Goal: Information Seeking & Learning: Learn about a topic

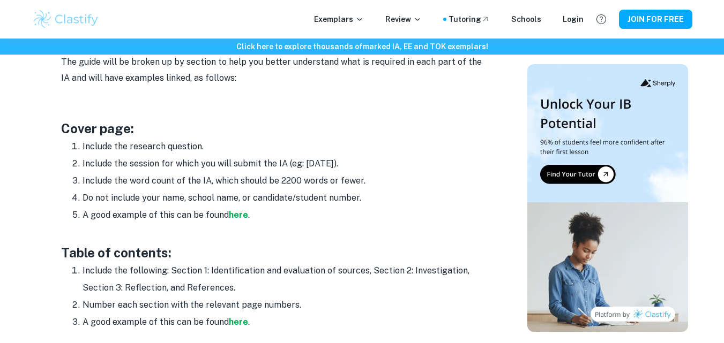
scroll to position [570, 0]
click at [231, 215] on strong "here" at bounding box center [238, 216] width 19 height 10
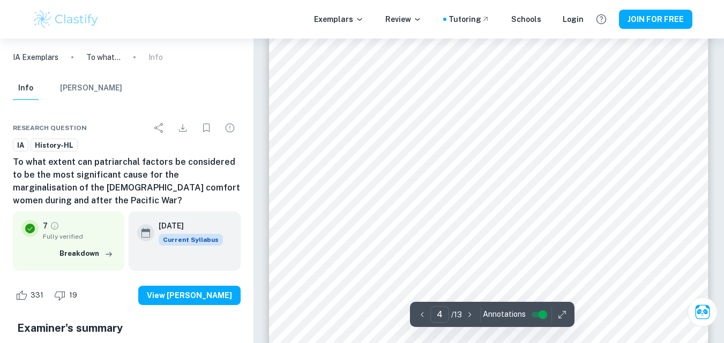
scroll to position [2337, 0]
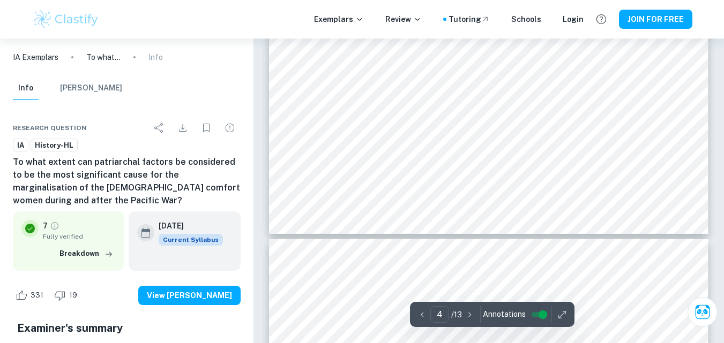
type input "5"
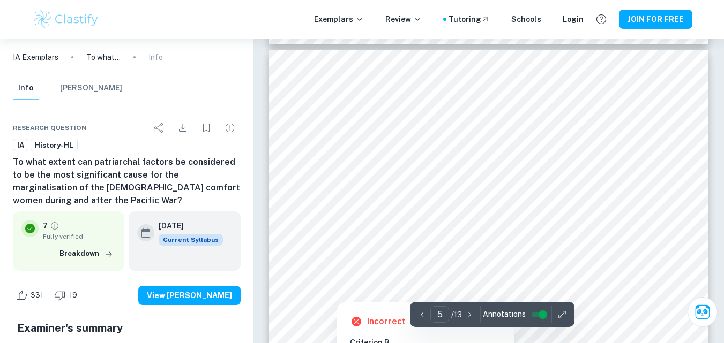
click at [363, 152] on div at bounding box center [488, 153] width 332 height 32
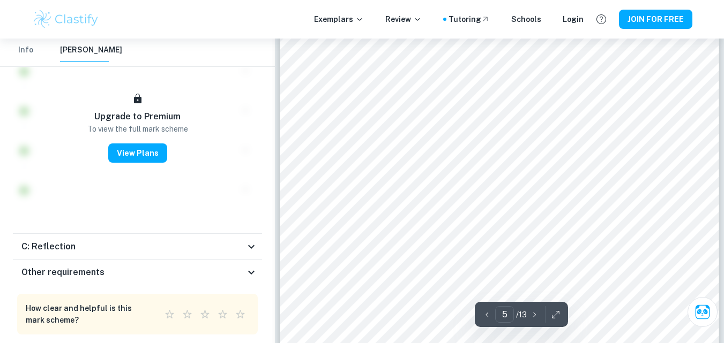
scroll to position [2646, 0]
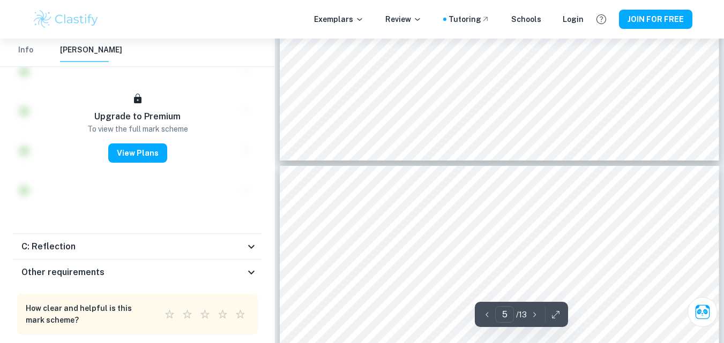
type input "4"
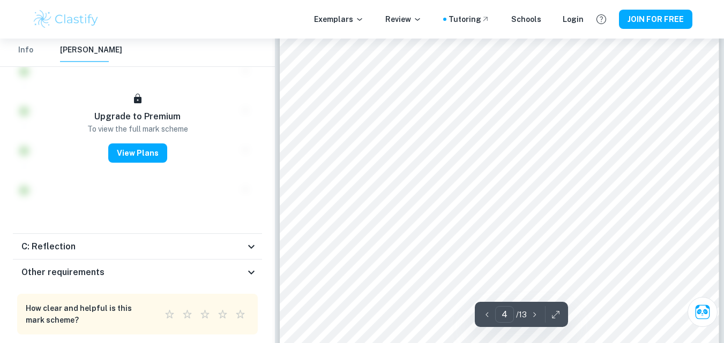
scroll to position [1953, 0]
